Goal: Find specific page/section: Find specific page/section

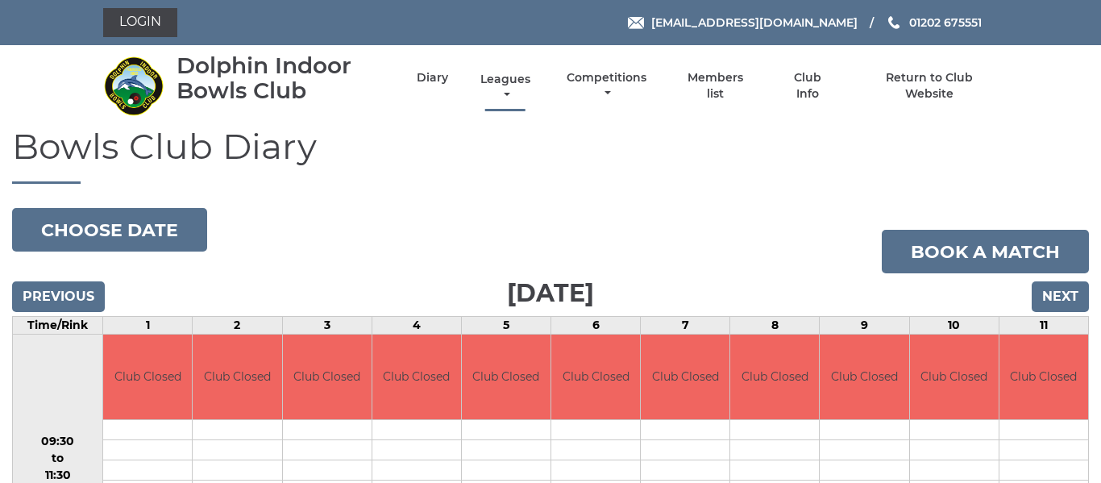
click at [500, 81] on link "Leagues" at bounding box center [505, 87] width 58 height 31
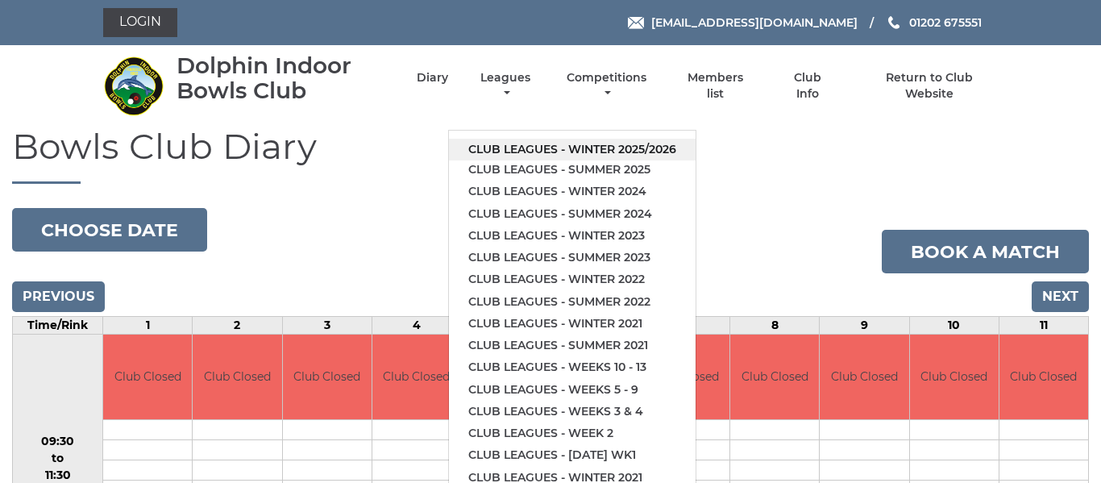
click at [543, 150] on link "Club leagues - Winter 2025/2026" at bounding box center [572, 150] width 247 height 22
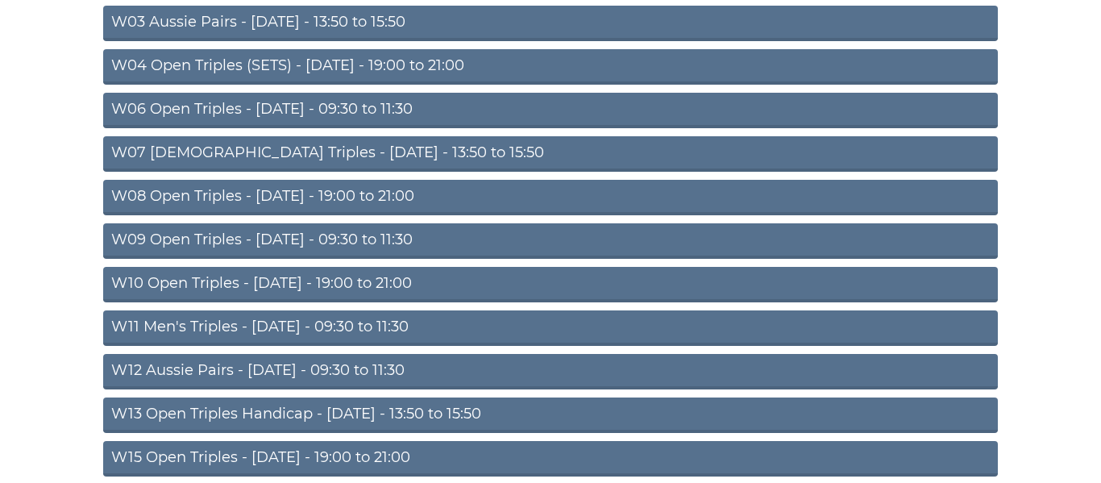
scroll to position [325, 0]
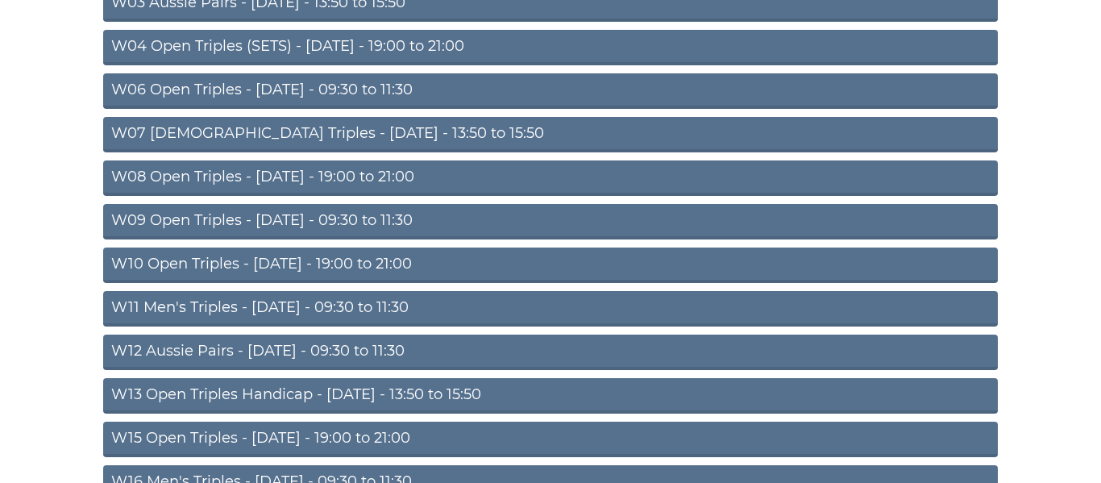
click at [347, 302] on link "W11 Men's Triples - Thursday - 09:30 to 11:30" at bounding box center [550, 308] width 895 height 35
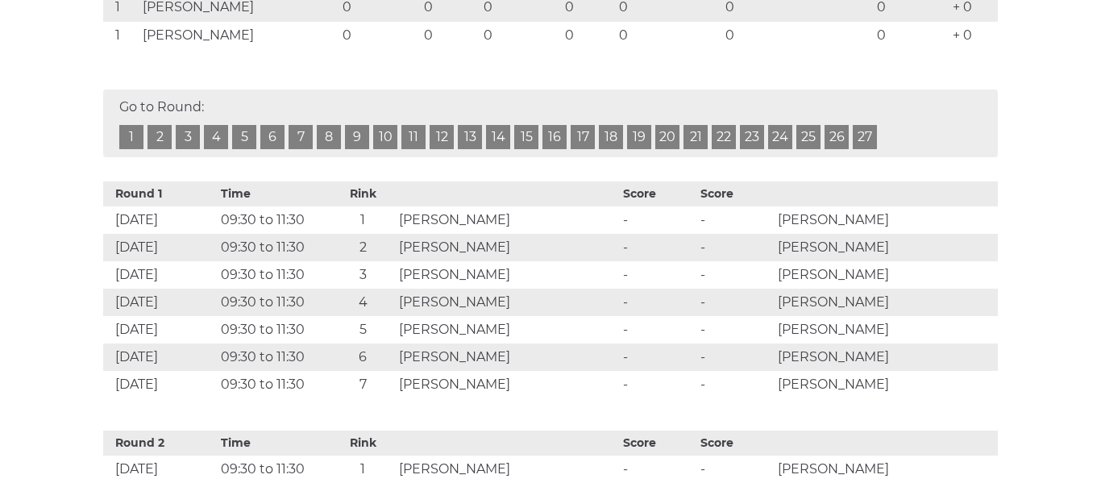
scroll to position [745, 0]
